Goal: Communication & Community: Connect with others

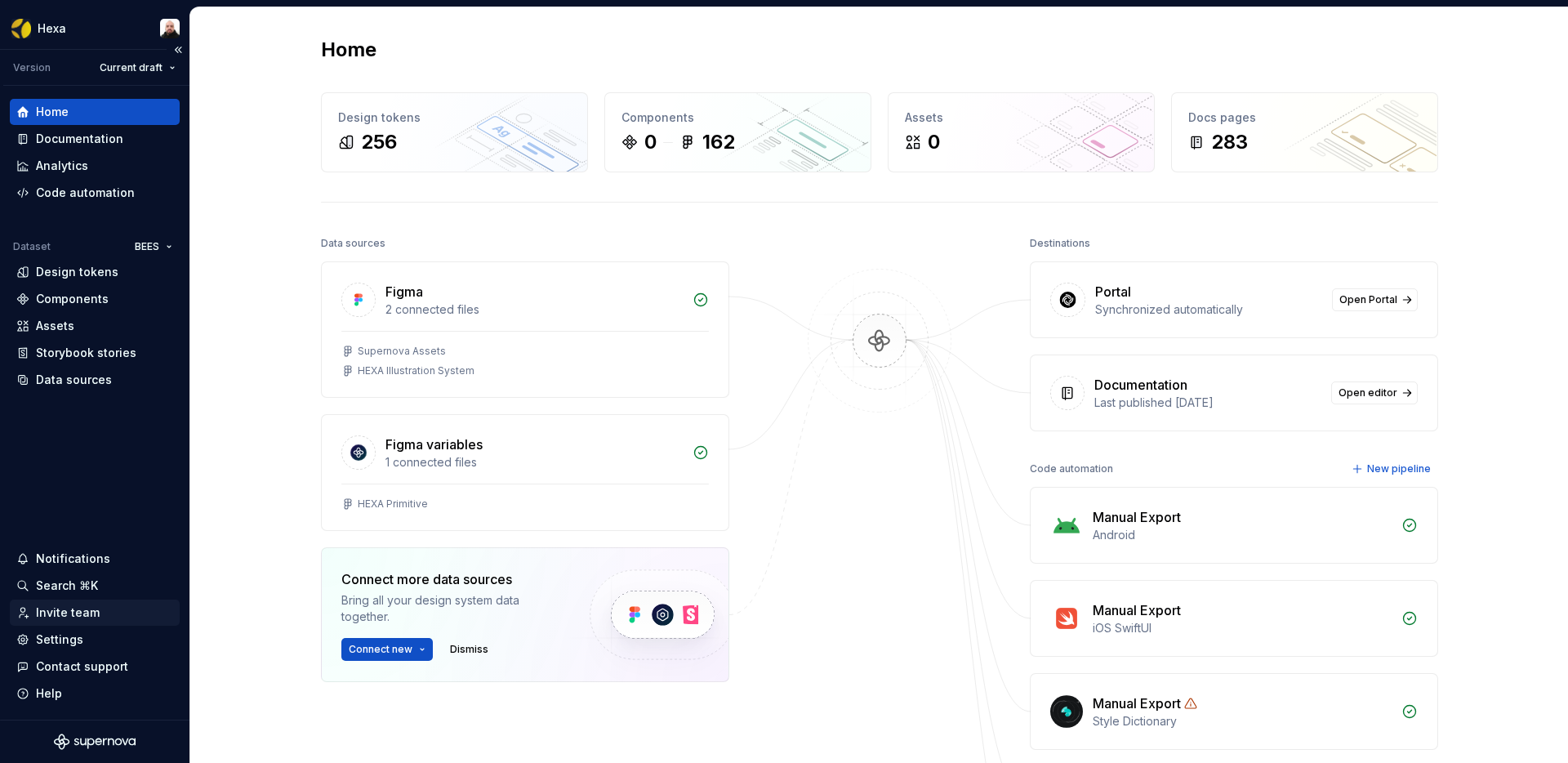
click at [49, 611] on div "Invite team" at bounding box center [68, 613] width 64 height 16
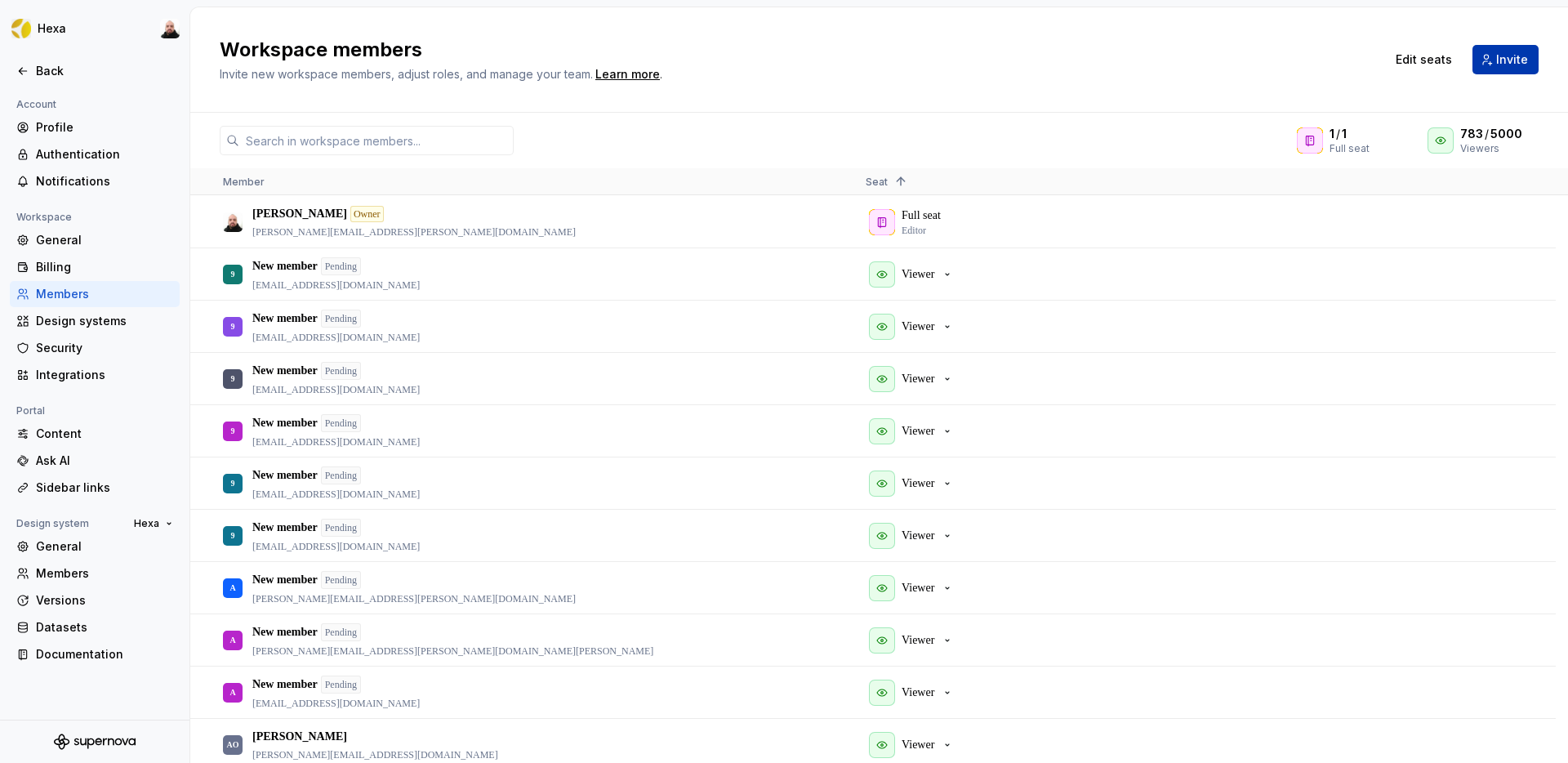
click at [1493, 63] on button "Invite" at bounding box center [1506, 59] width 66 height 29
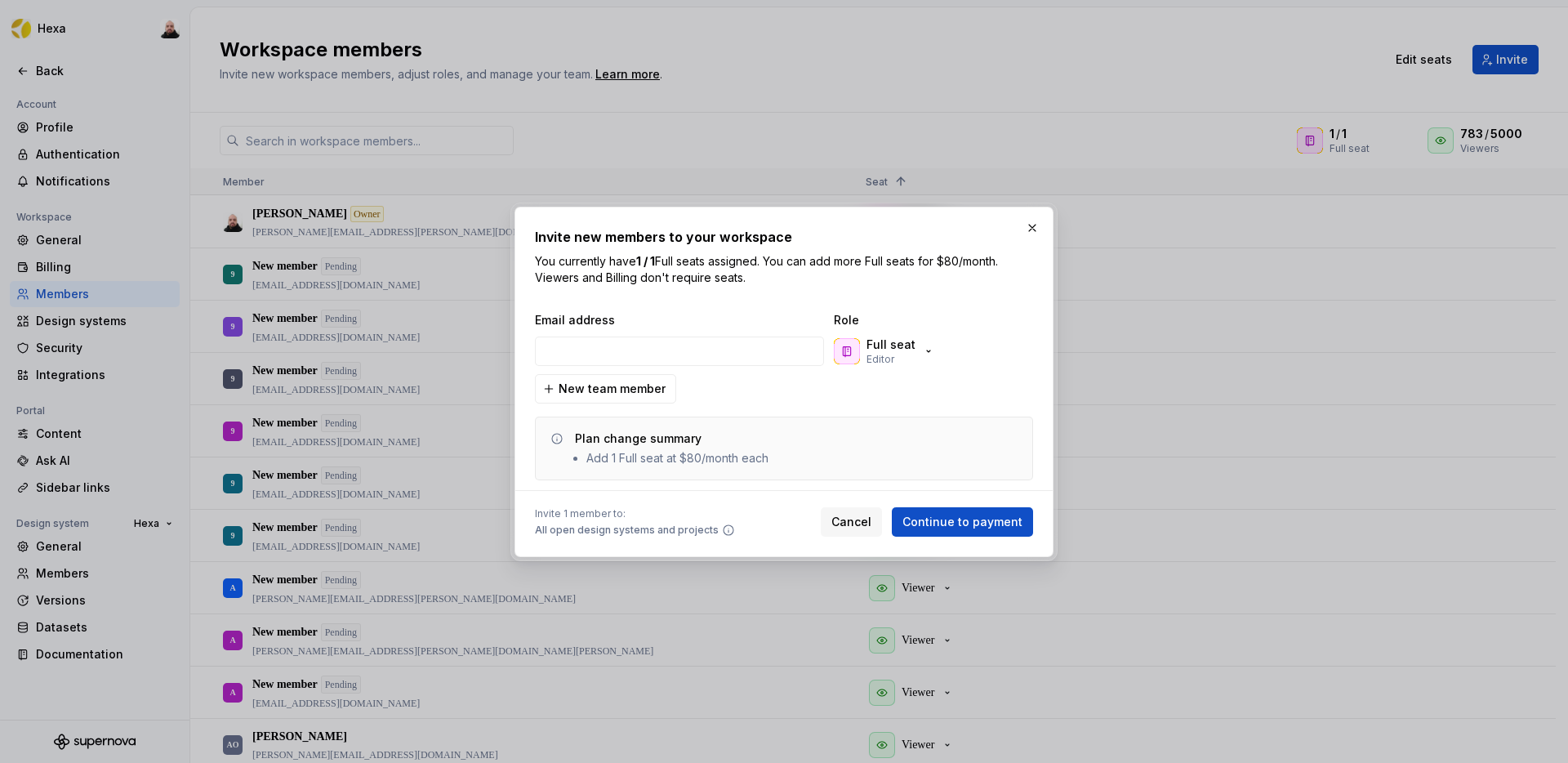
click at [889, 369] on div "Full seat Editor" at bounding box center [781, 351] width 499 height 39
click at [890, 358] on p "Editor" at bounding box center [880, 359] width 28 height 13
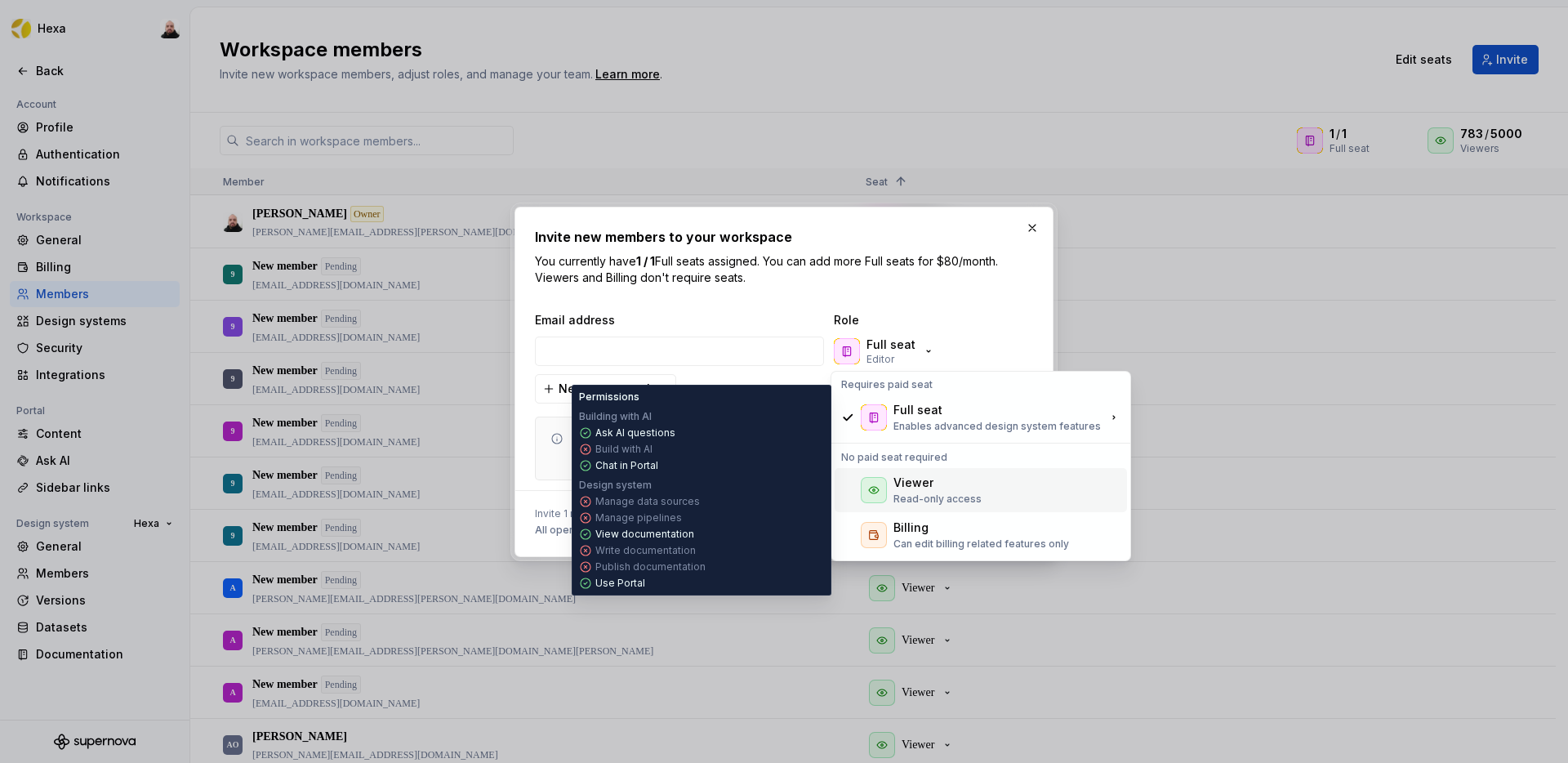
click at [887, 488] on div "Viewer Read-only access" at bounding box center [981, 491] width 292 height 45
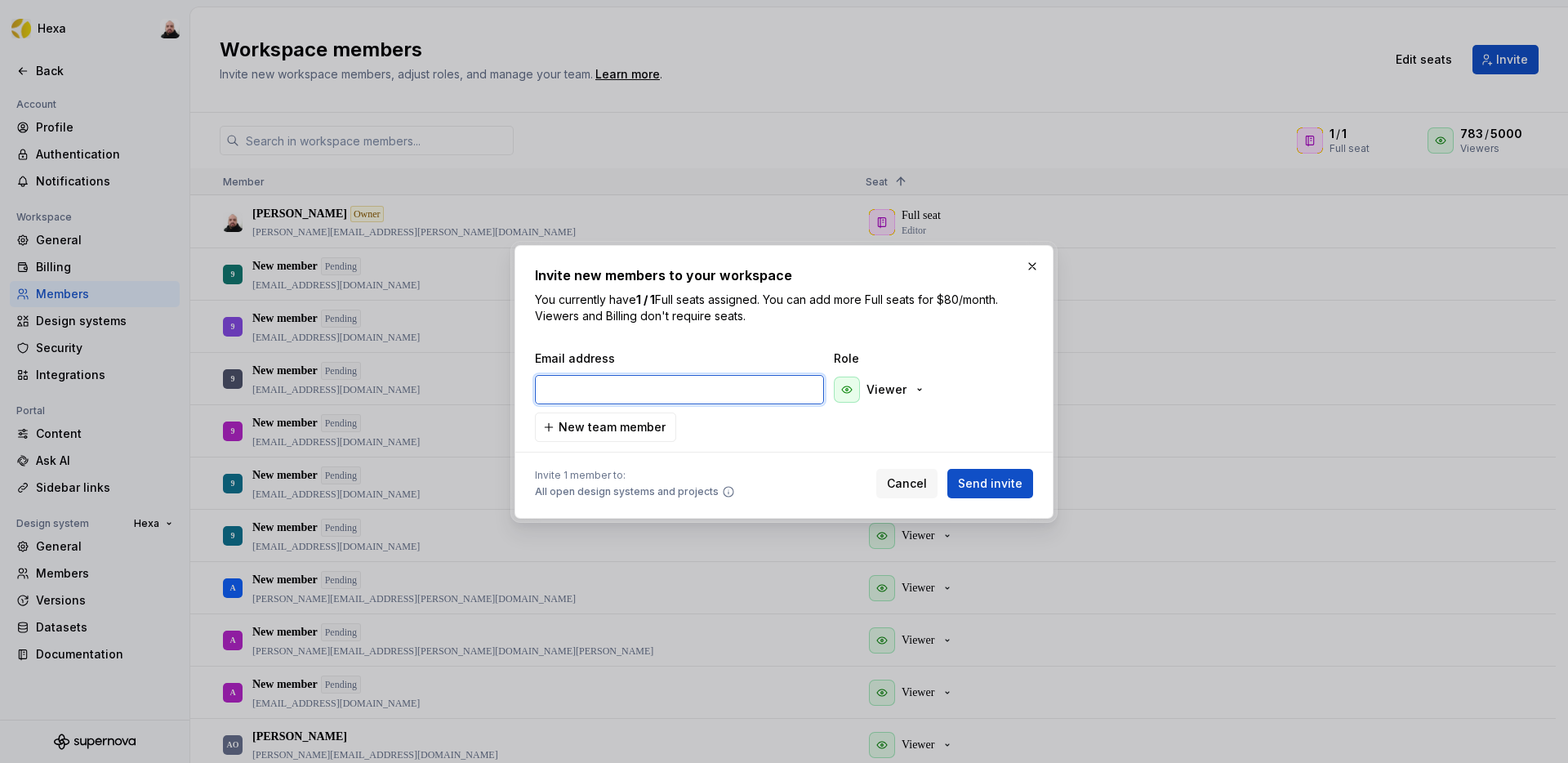
click at [647, 387] on input "email" at bounding box center [679, 389] width 289 height 29
paste input "[PERSON_NAME][EMAIL_ADDRESS][PERSON_NAME][DOMAIN_NAME]"
type input "[PERSON_NAME][EMAIL_ADDRESS][PERSON_NAME][DOMAIN_NAME]"
click at [976, 489] on span "Send invite" at bounding box center [990, 483] width 64 height 16
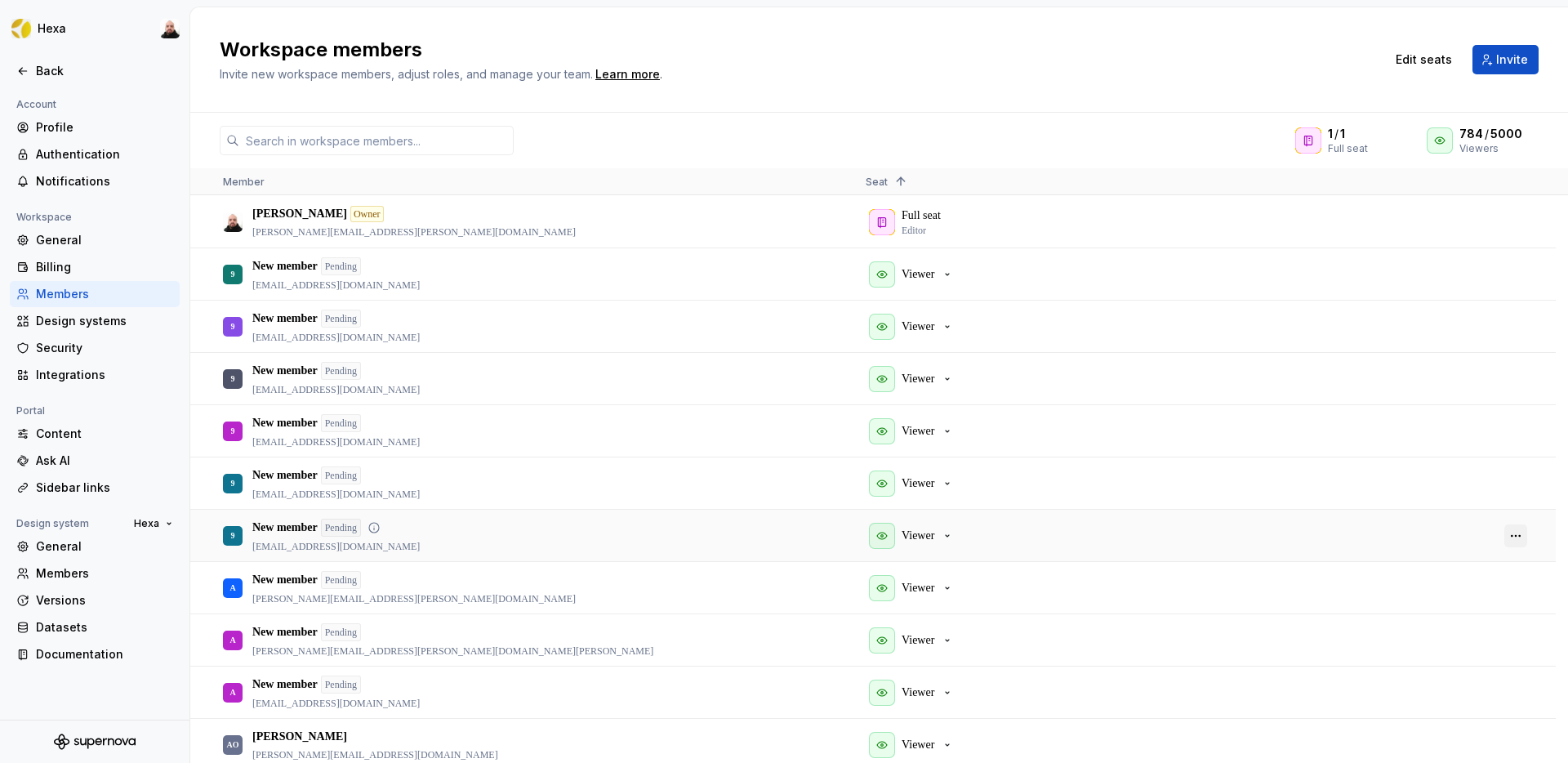
click at [1510, 541] on button "button" at bounding box center [1516, 536] width 23 height 23
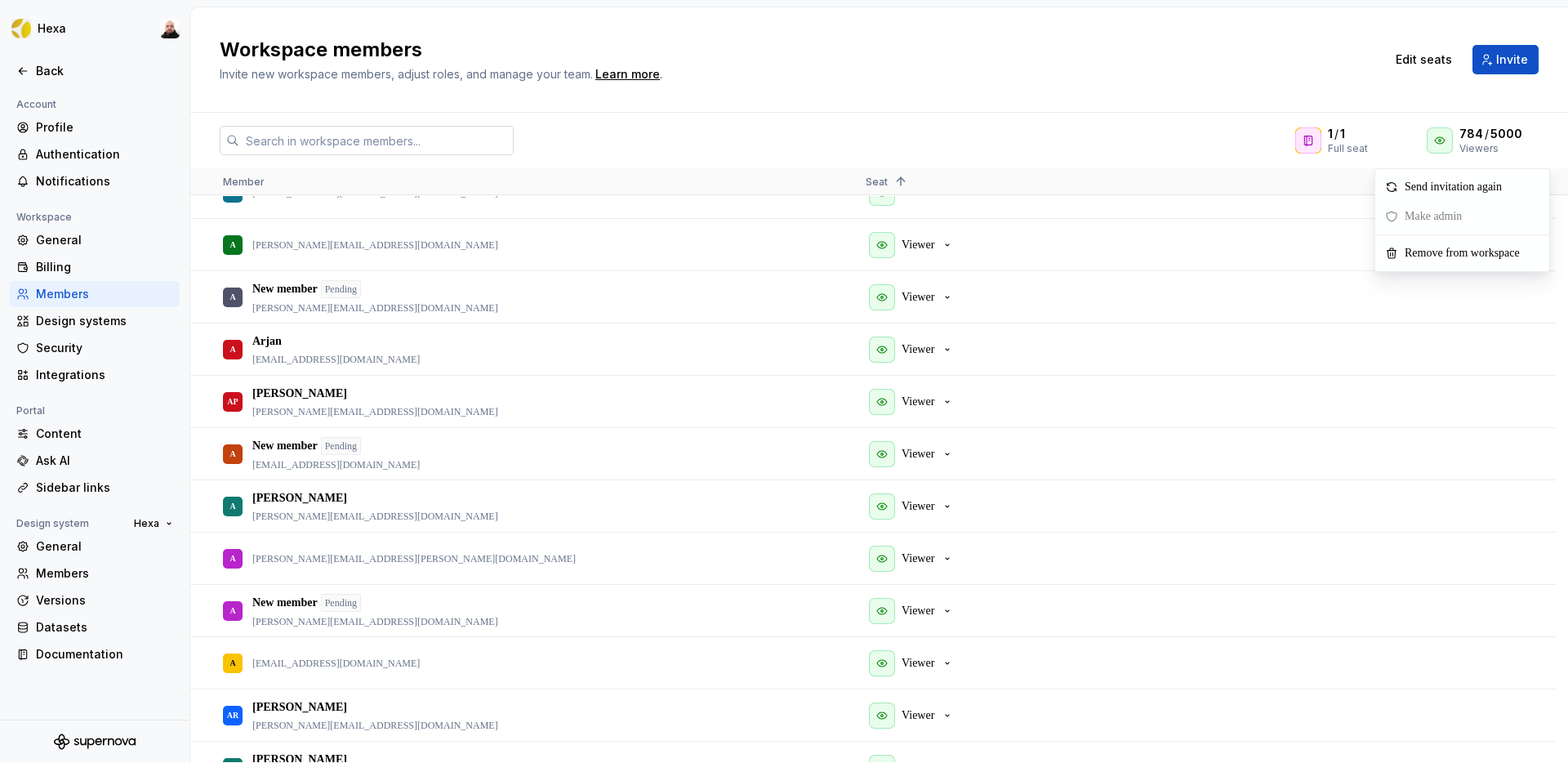
click at [278, 135] on input "text" at bounding box center [377, 140] width 274 height 29
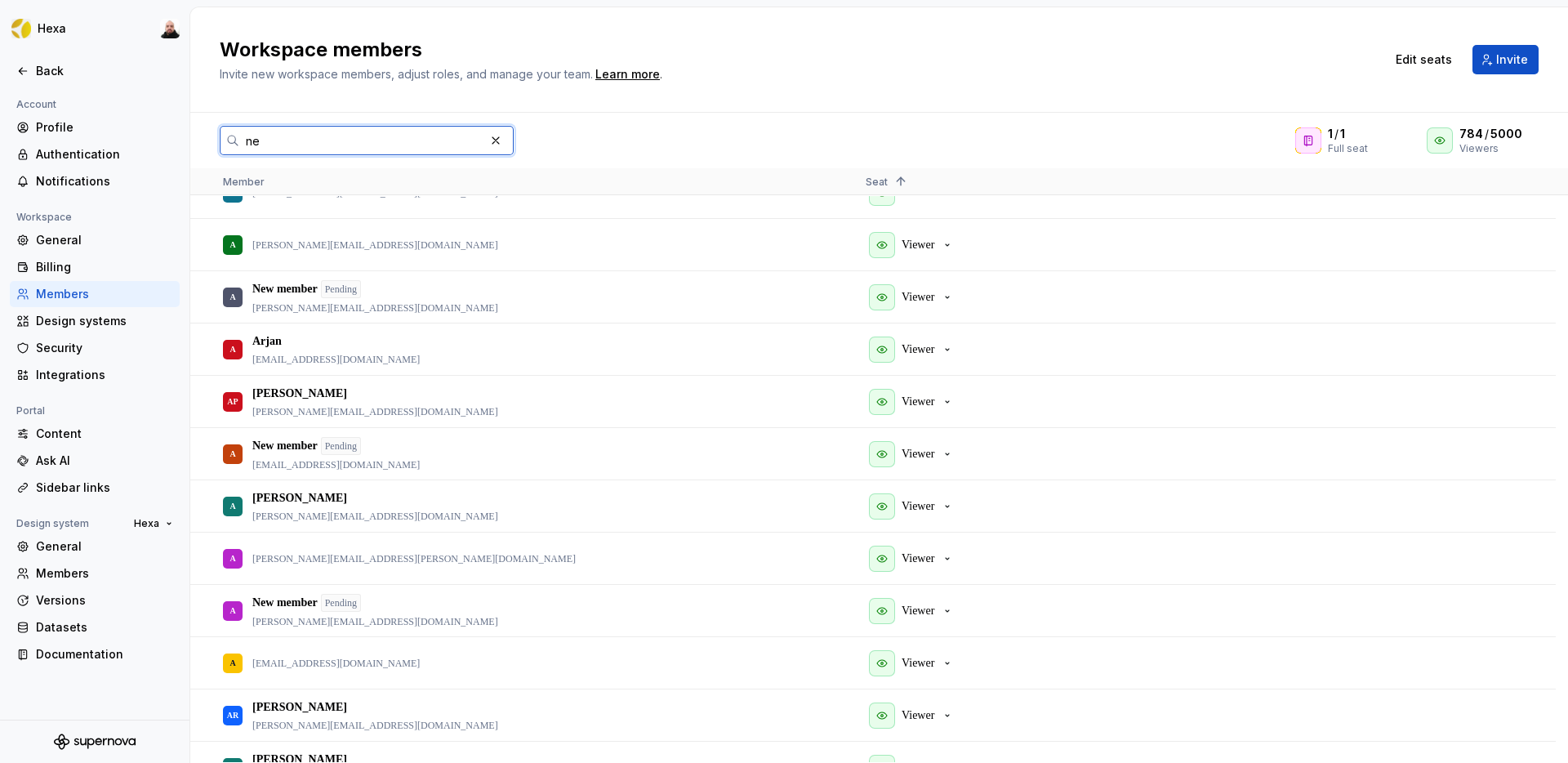
type input "new"
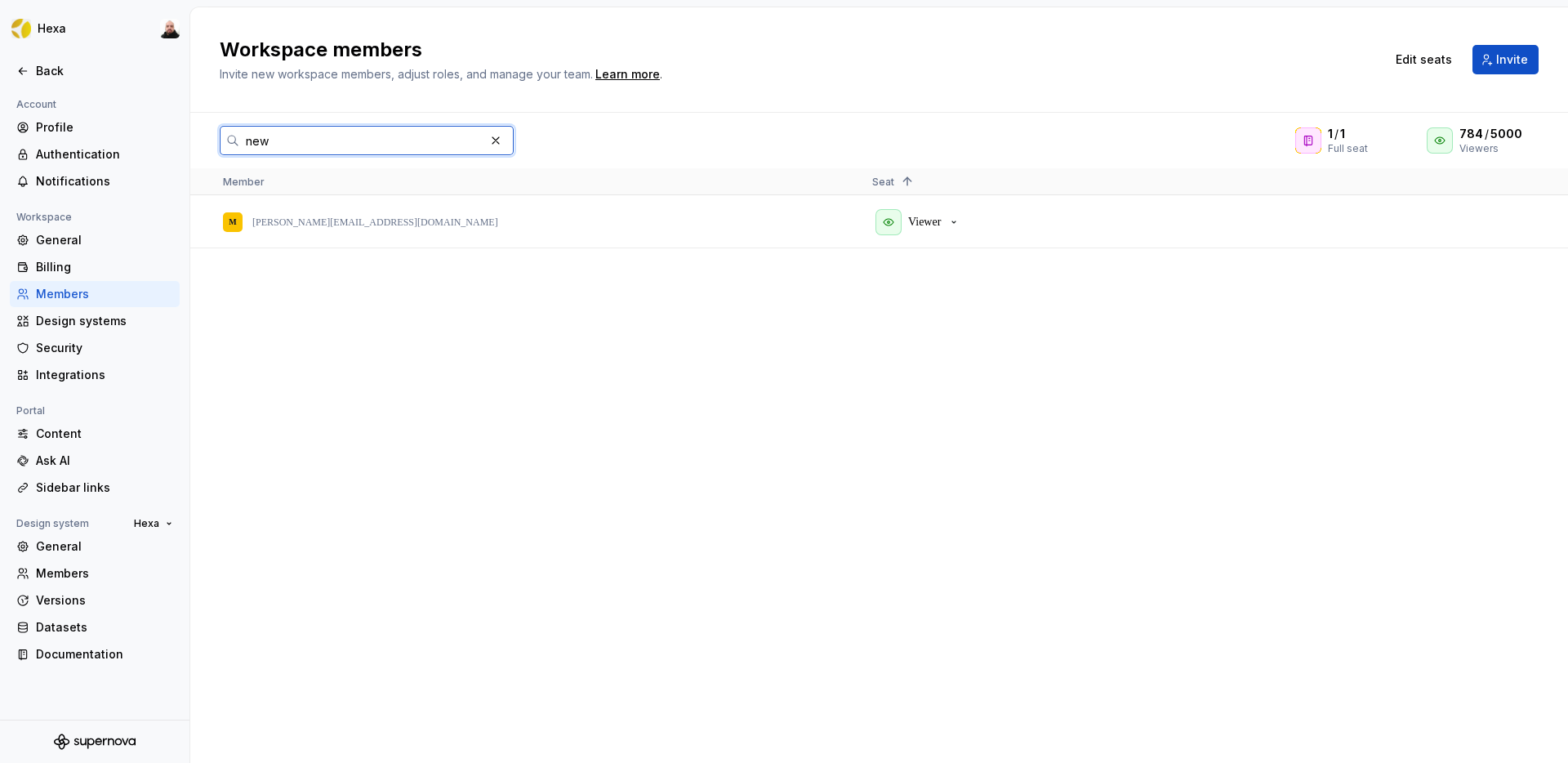
drag, startPoint x: 278, startPoint y: 141, endPoint x: 207, endPoint y: 136, distance: 71.2
click at [207, 137] on div "new 1 / 1 Full seat 784 / 5000 Viewers" at bounding box center [880, 140] width 1378 height 29
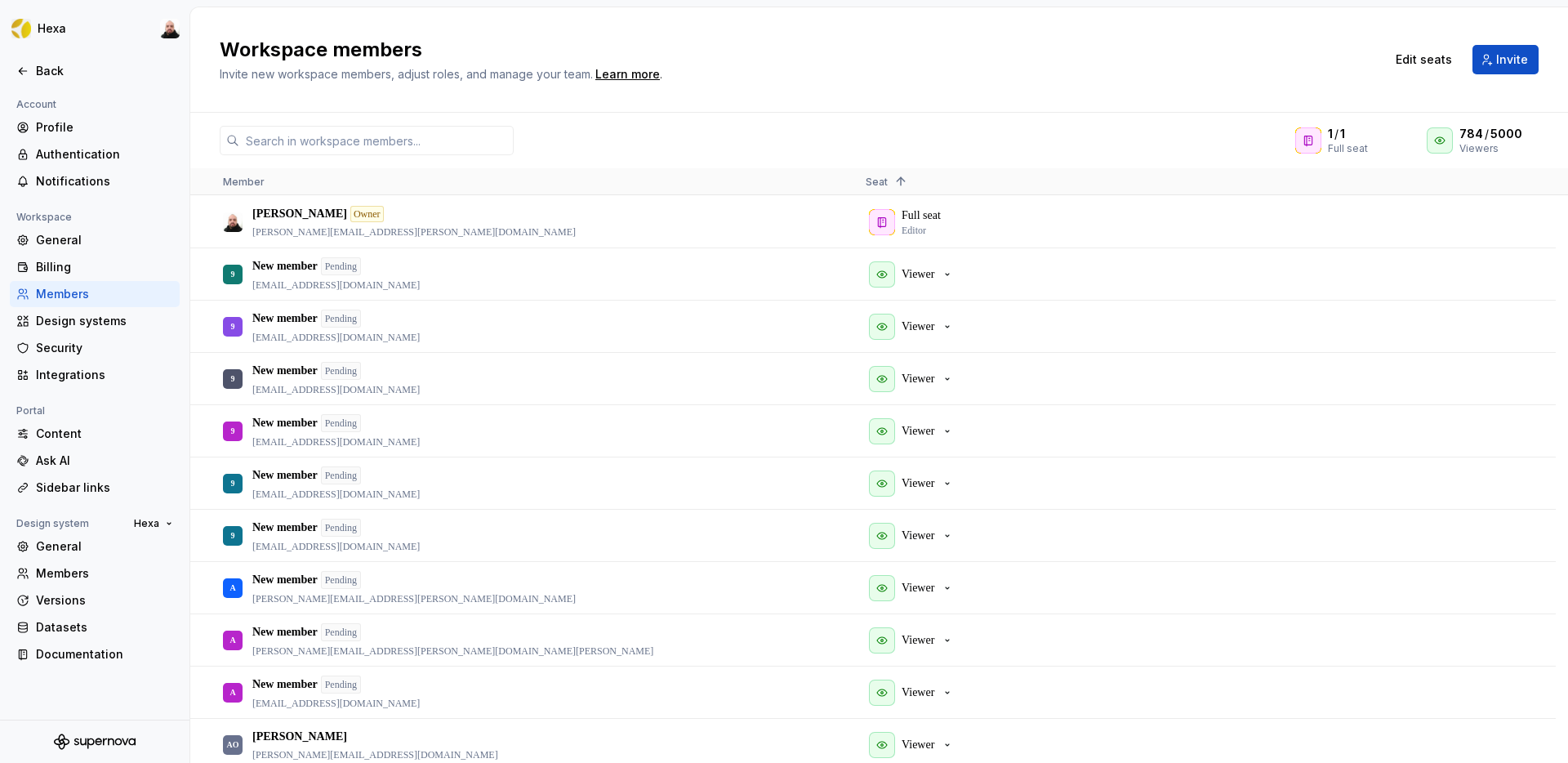
click at [232, 183] on span "Member" at bounding box center [243, 182] width 42 height 12
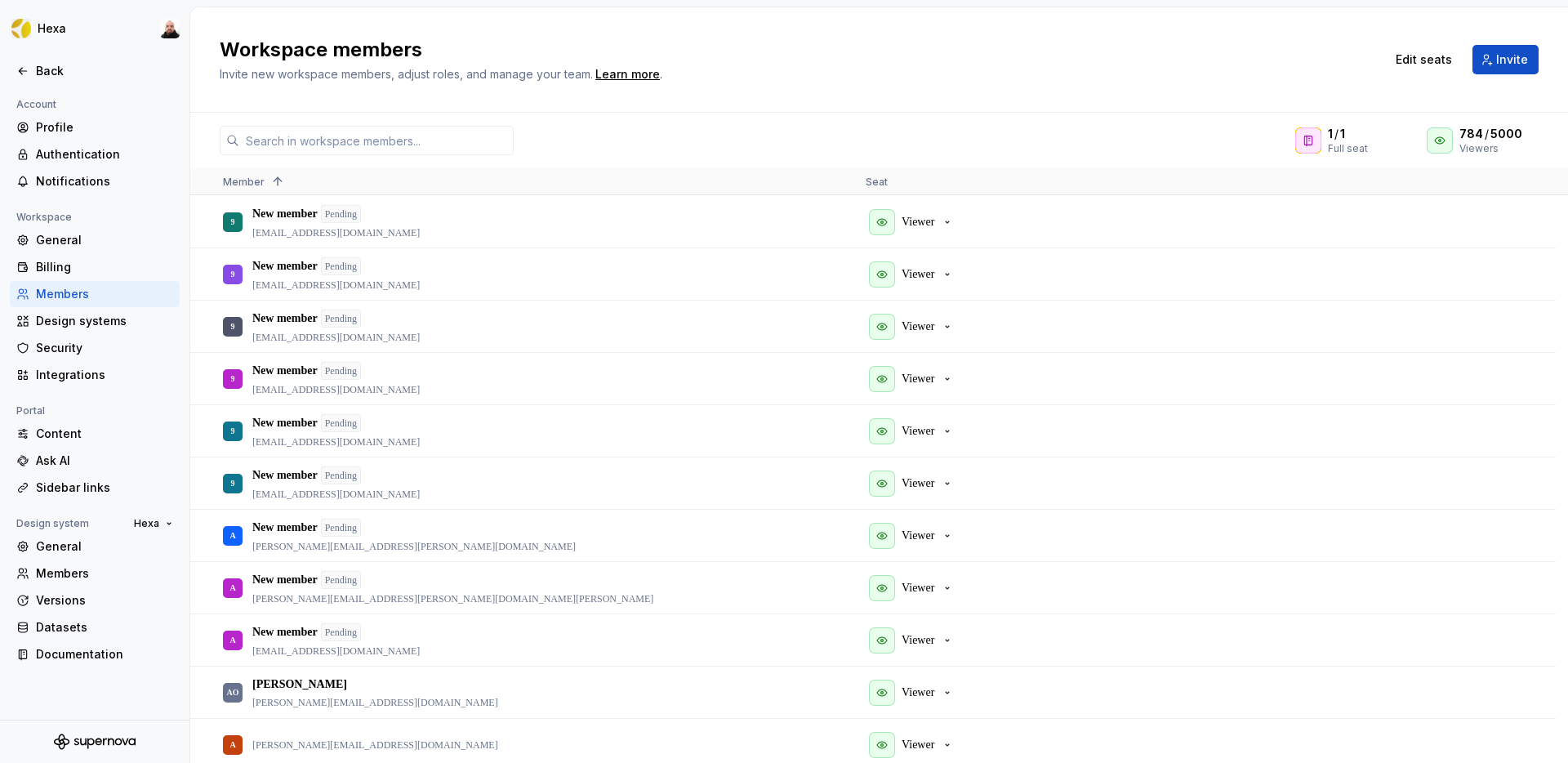
click at [242, 183] on span "Member" at bounding box center [243, 182] width 42 height 12
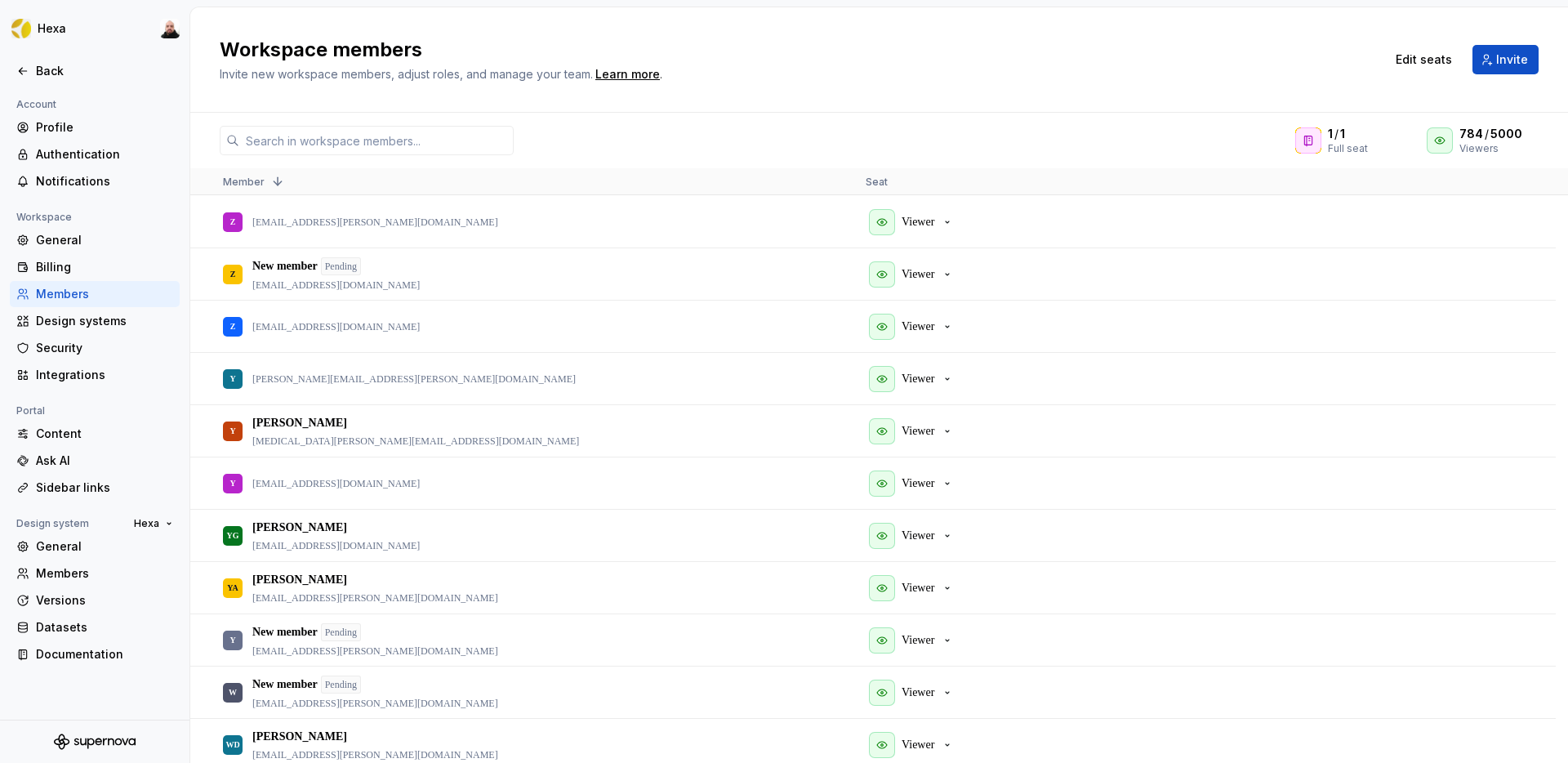
click at [242, 183] on span "Member" at bounding box center [243, 182] width 42 height 12
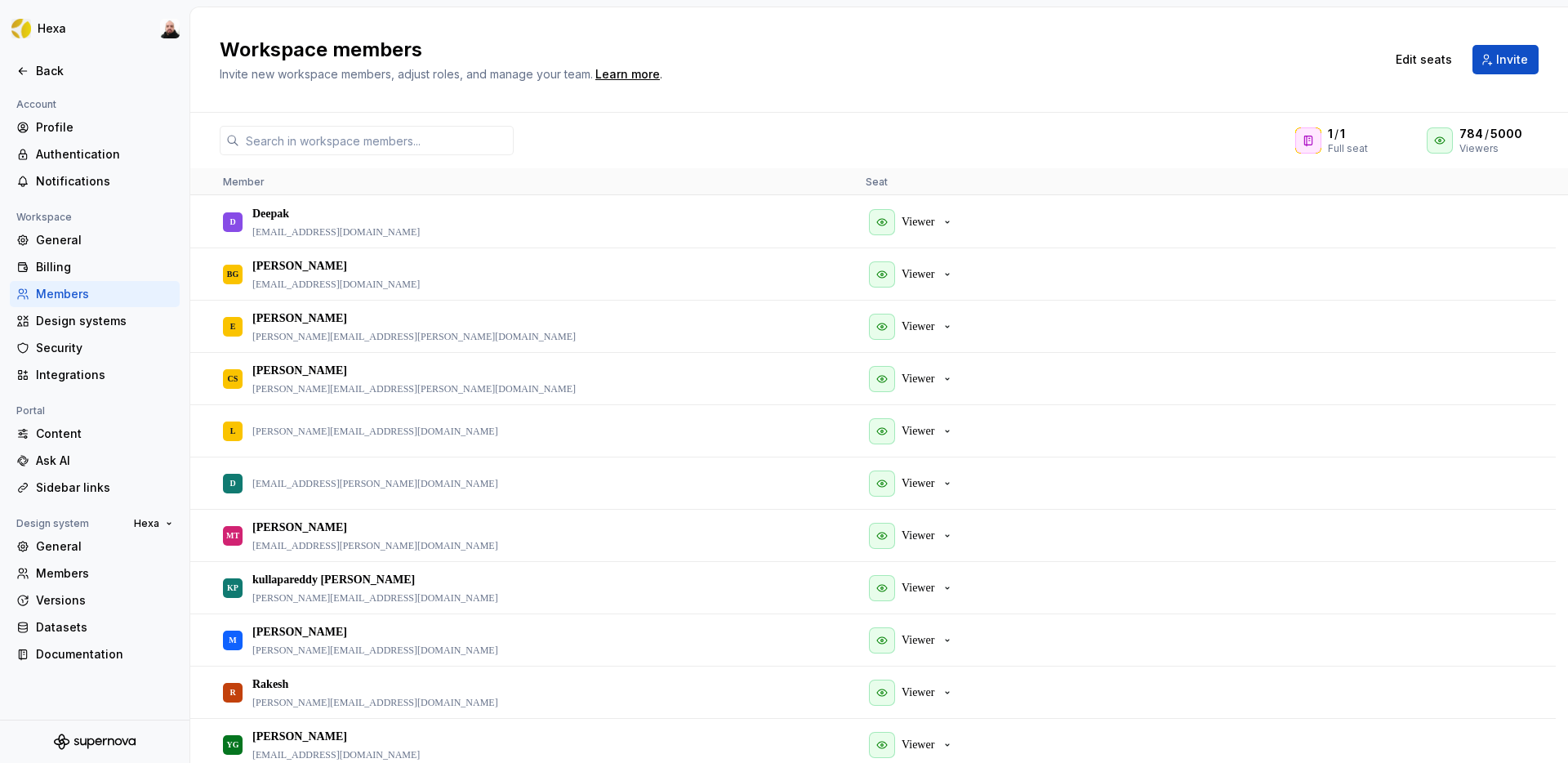
click at [245, 183] on span "Member" at bounding box center [243, 182] width 42 height 12
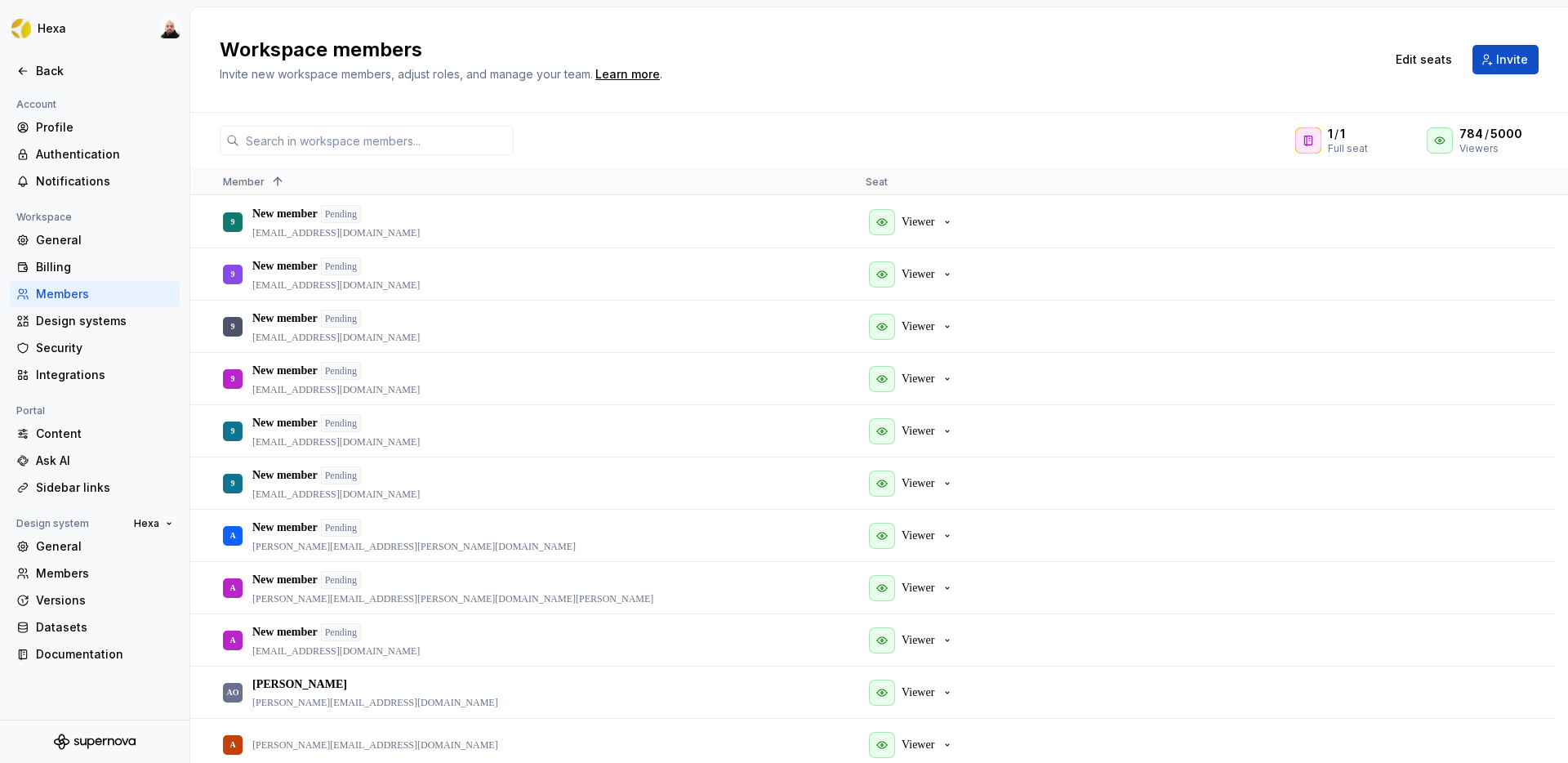
click at [245, 181] on span "Member" at bounding box center [243, 182] width 42 height 12
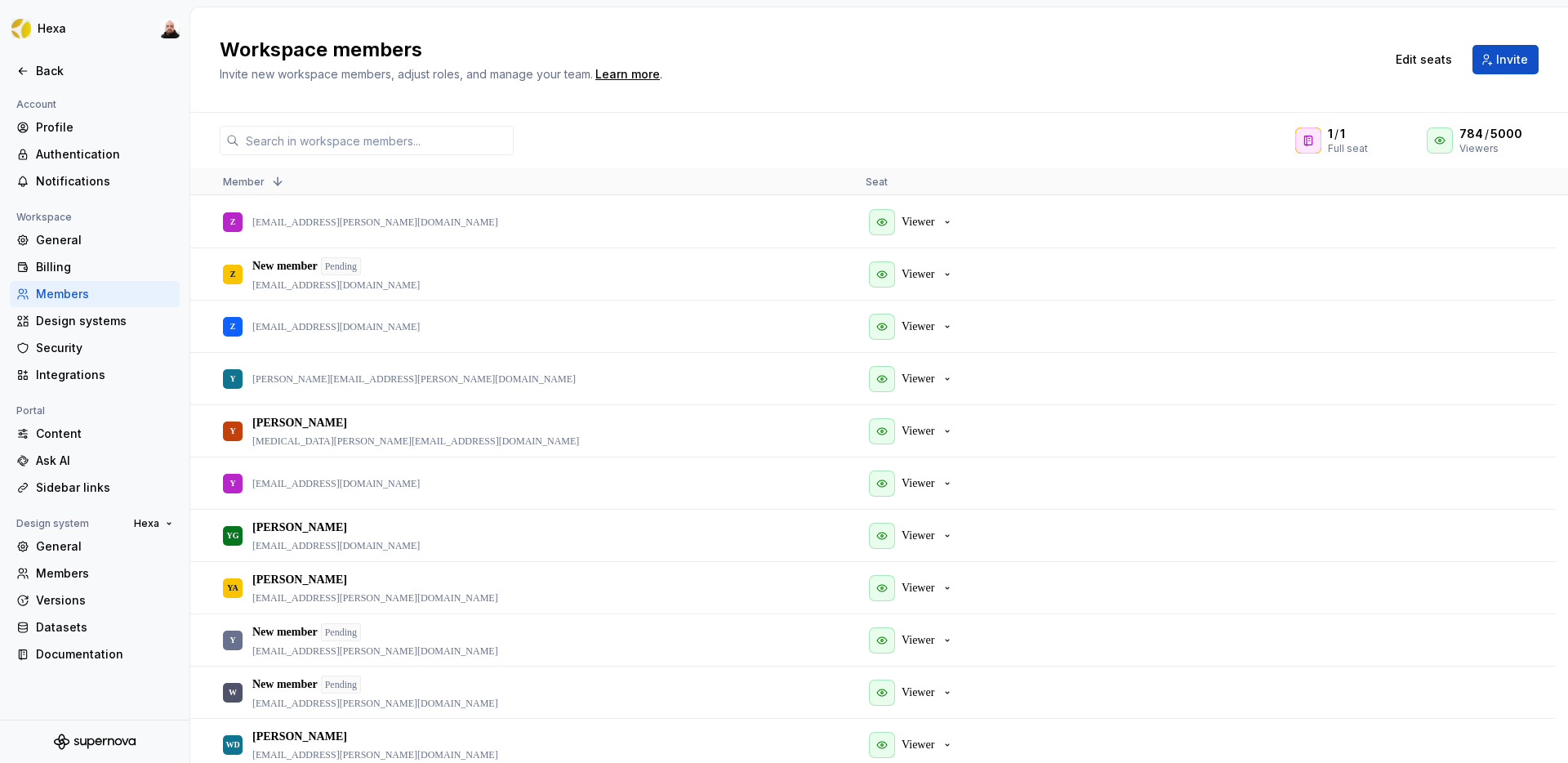
click at [245, 181] on span "Member" at bounding box center [243, 182] width 42 height 12
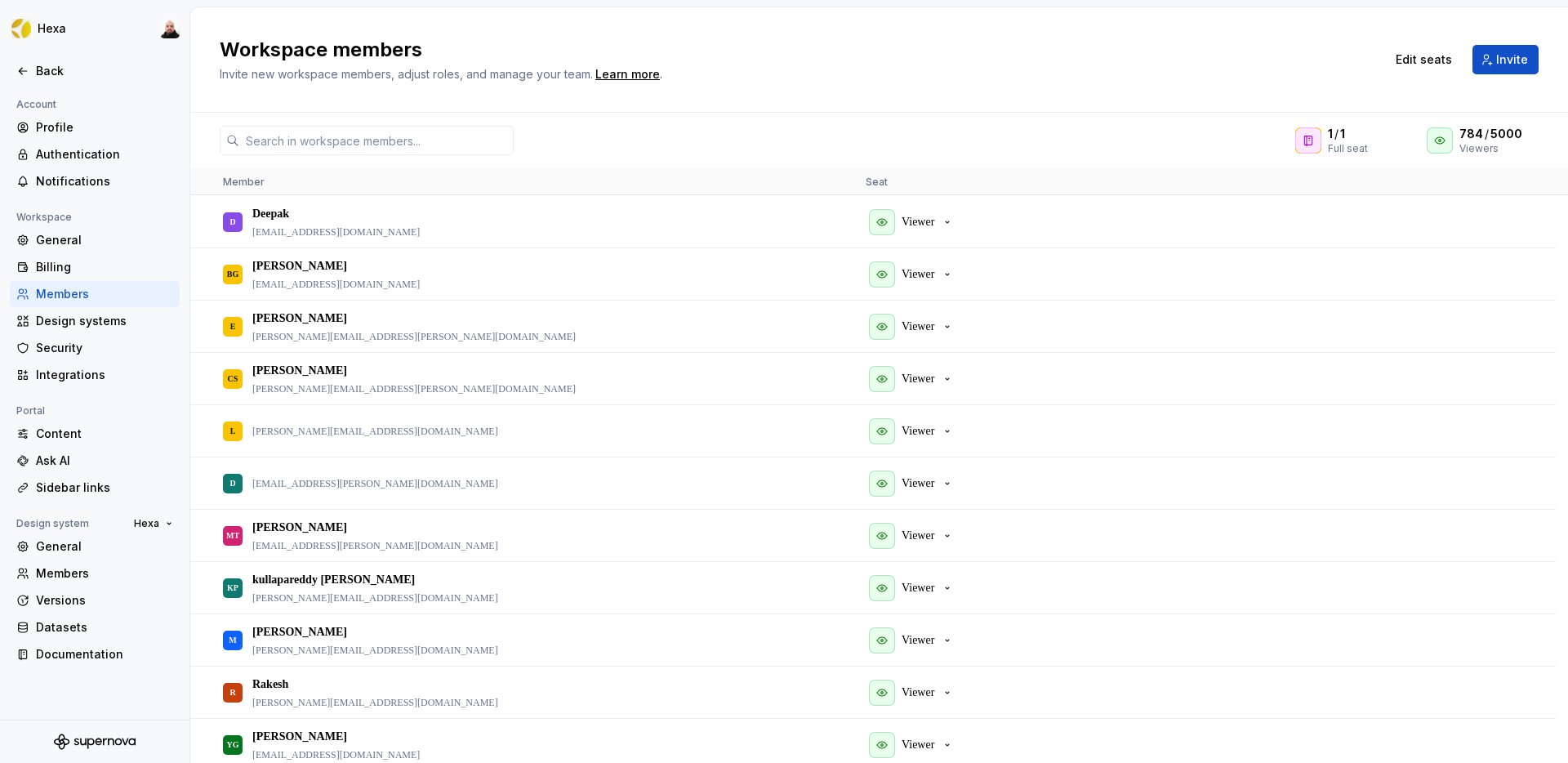
click at [245, 181] on span "Member" at bounding box center [243, 182] width 42 height 12
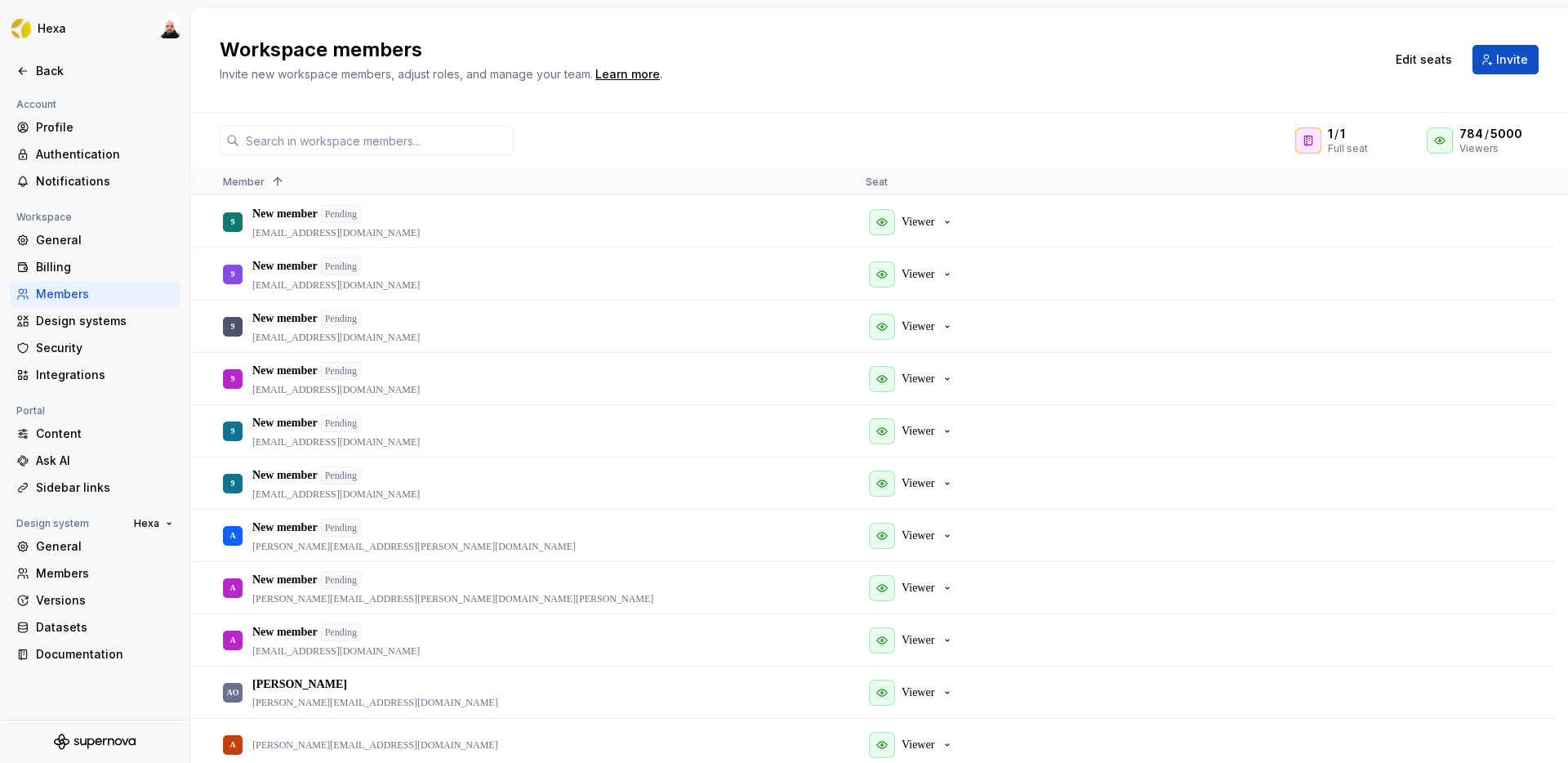
click at [245, 181] on span "Member" at bounding box center [243, 182] width 42 height 12
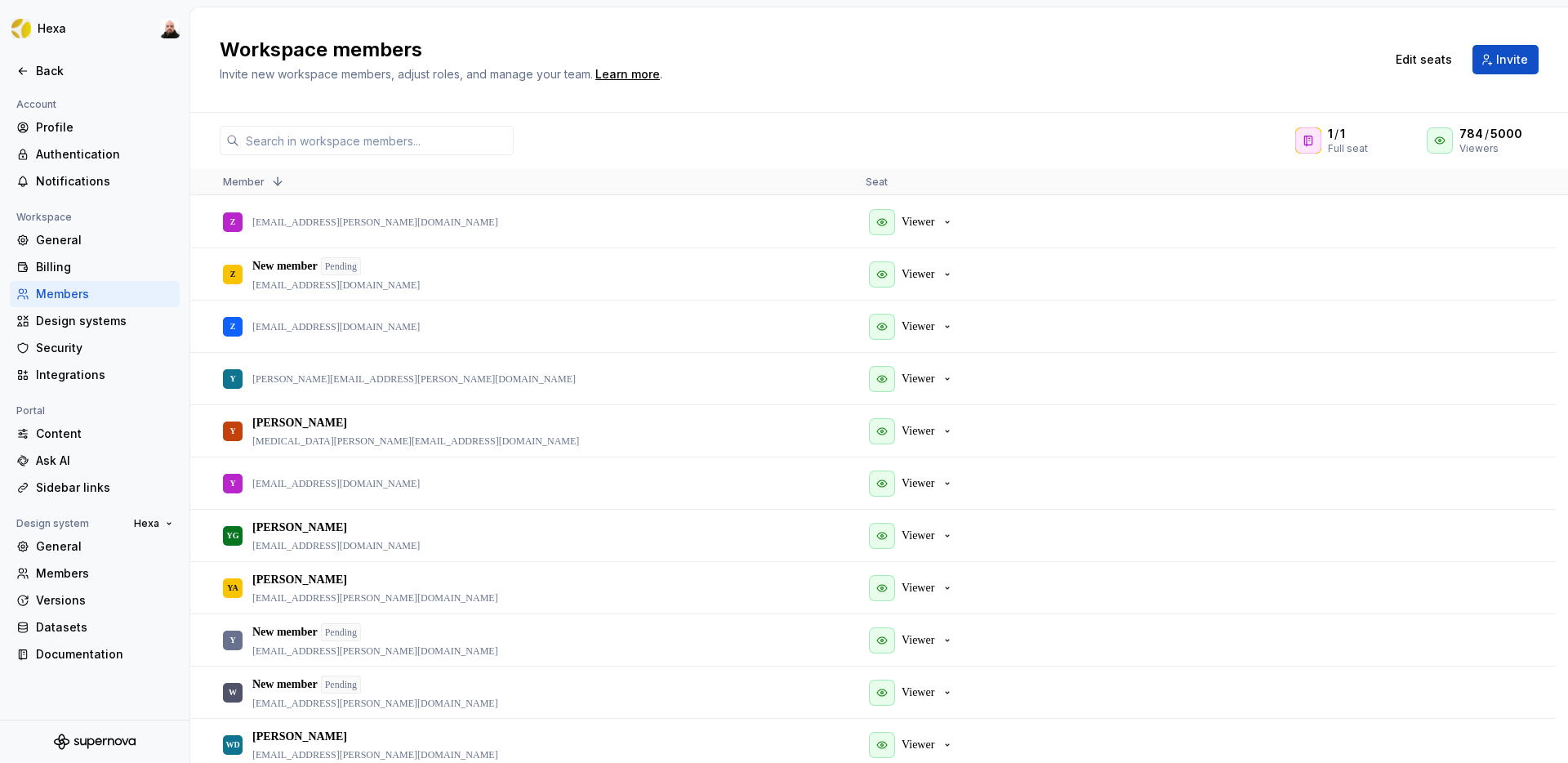
click at [246, 187] on div "Member 1" at bounding box center [531, 181] width 617 height 26
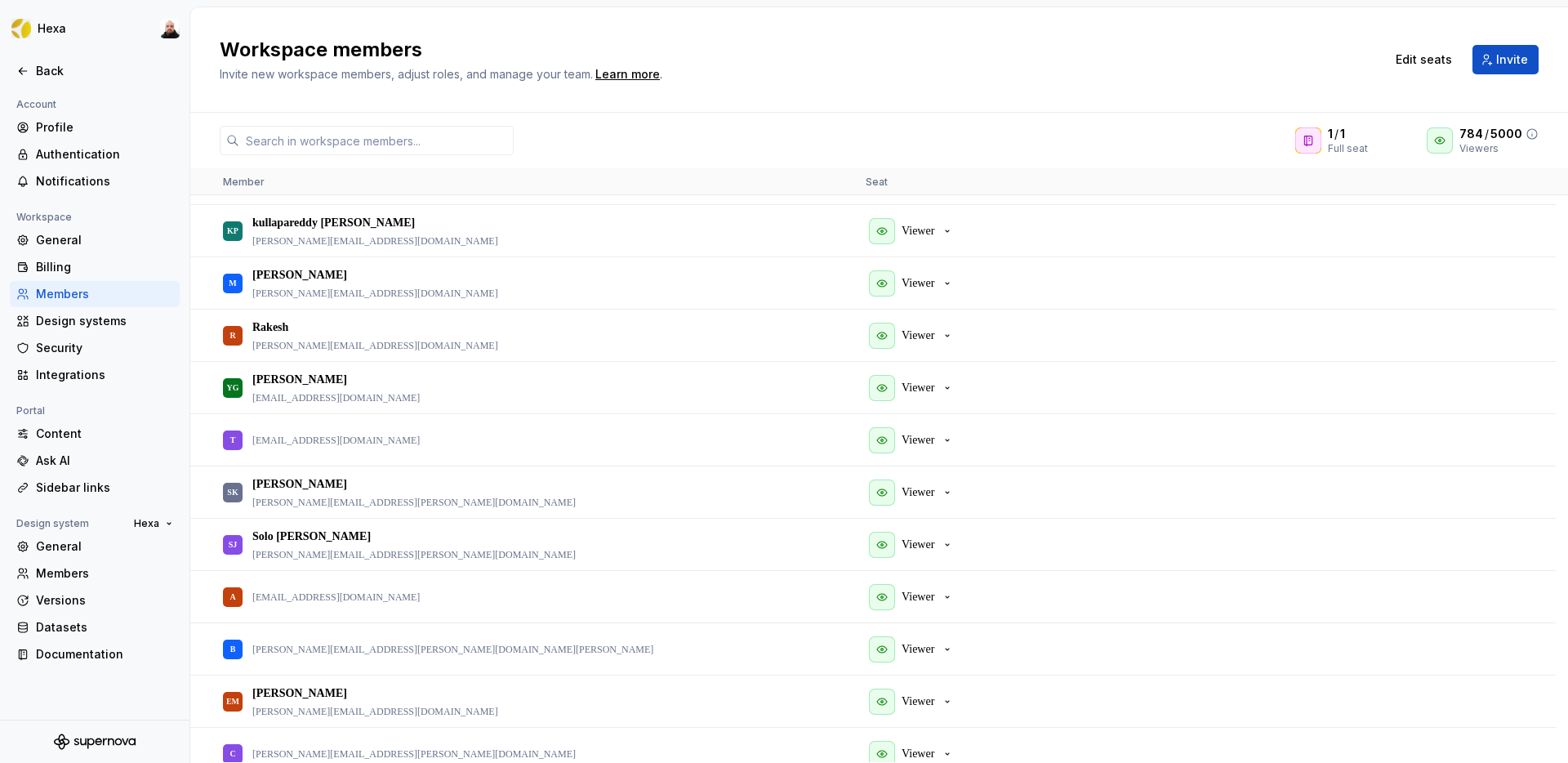
click at [1506, 138] on span "5000" at bounding box center [1507, 134] width 32 height 16
click at [1535, 134] on icon at bounding box center [1532, 134] width 13 height 13
